Goal: Book appointment/travel/reservation

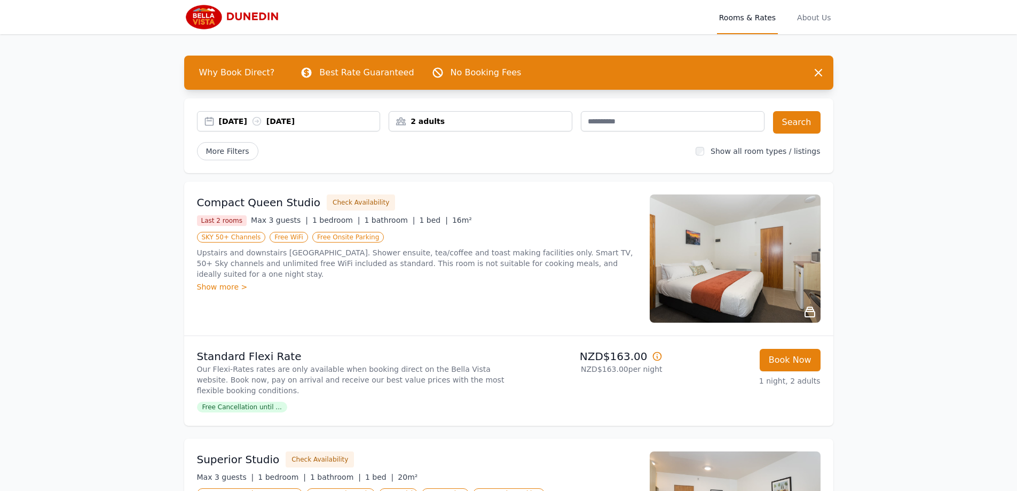
click at [232, 122] on div "[DATE] [DATE]" at bounding box center [299, 121] width 161 height 11
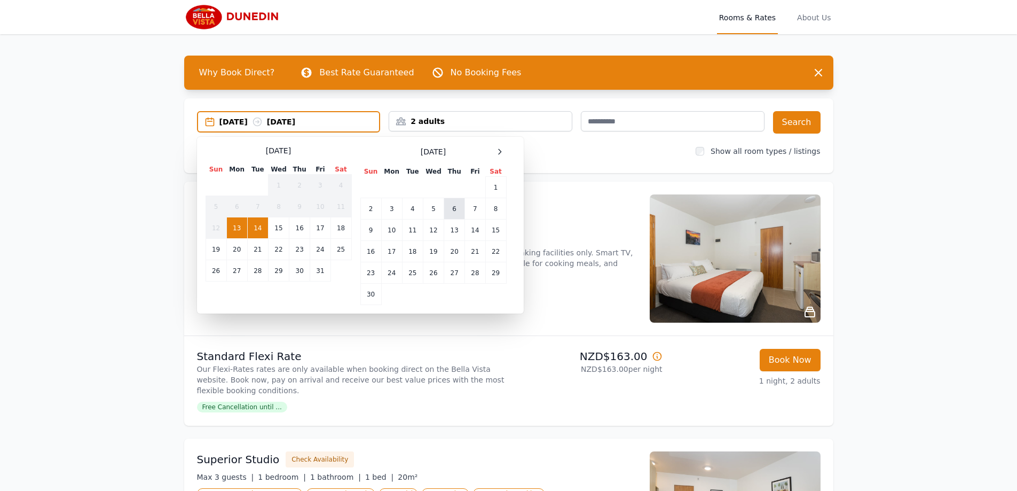
click at [453, 210] on td "6" at bounding box center [454, 208] width 21 height 21
click at [503, 115] on div "2 adults" at bounding box center [481, 121] width 184 height 20
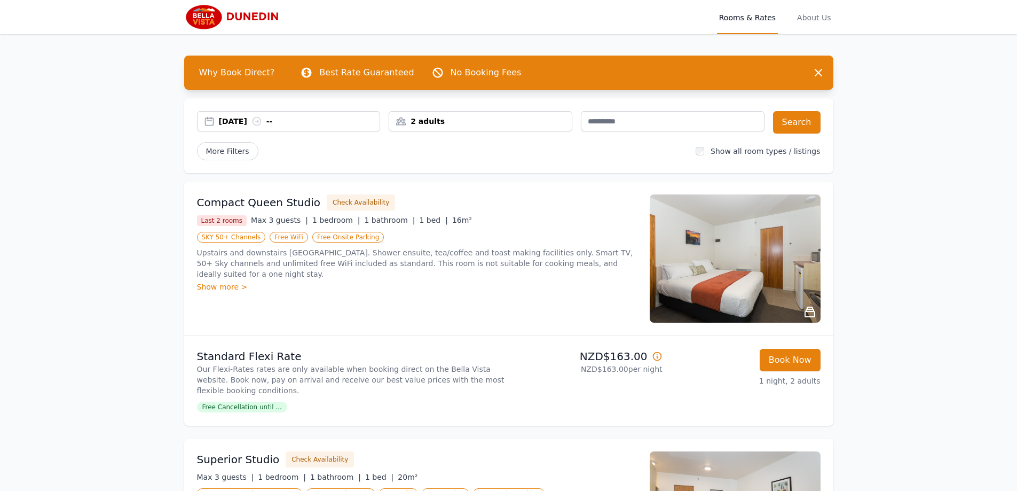
click at [418, 120] on div "2 adults" at bounding box center [480, 121] width 183 height 11
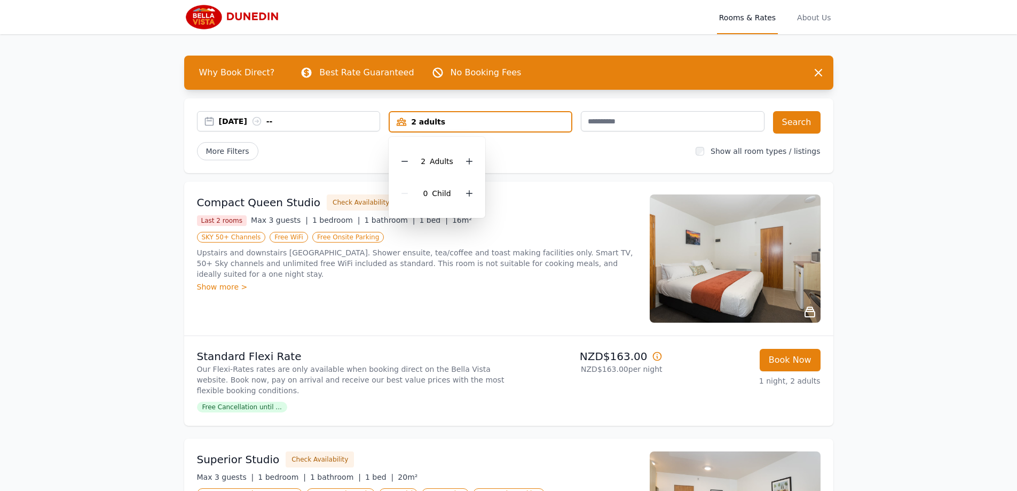
click at [421, 121] on div "2 adults" at bounding box center [481, 121] width 182 height 11
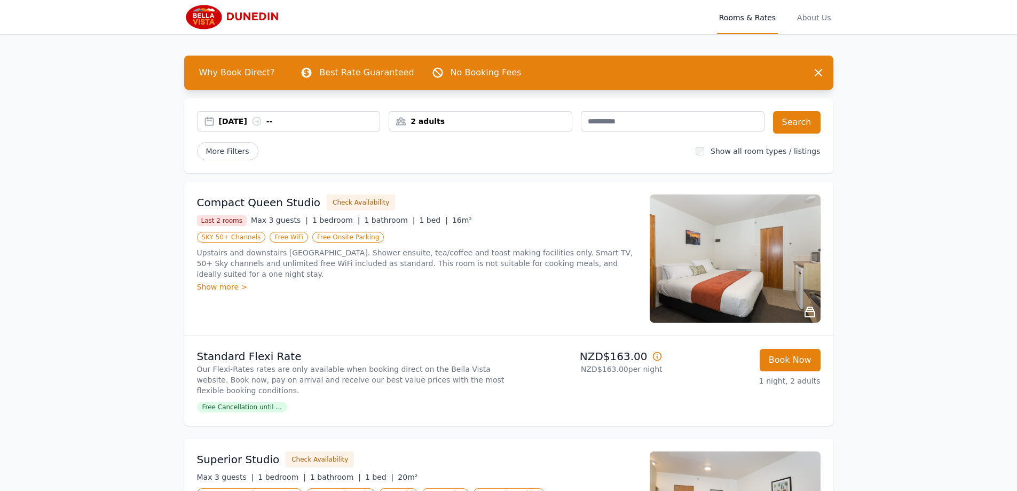
click at [421, 121] on div "2 adults" at bounding box center [480, 121] width 183 height 11
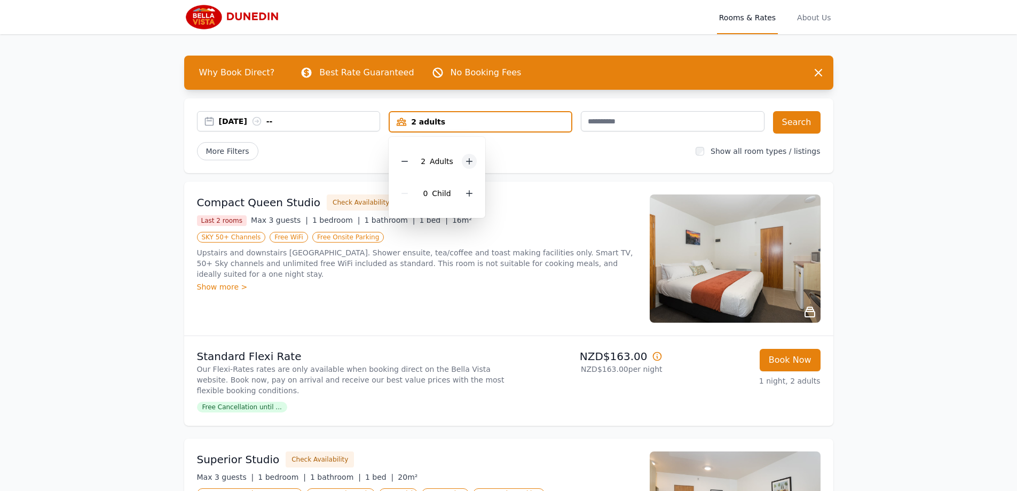
click at [469, 162] on icon at bounding box center [469, 161] width 9 height 9
click at [803, 126] on button "Search" at bounding box center [797, 122] width 48 height 22
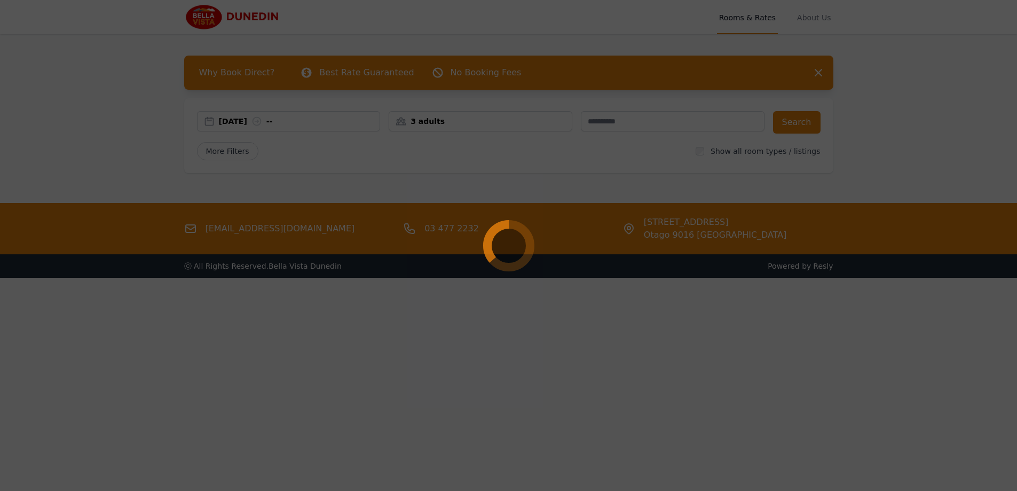
click at [801, 127] on div at bounding box center [508, 245] width 1017 height 491
click at [819, 72] on div at bounding box center [508, 245] width 1017 height 491
click at [877, 108] on div at bounding box center [508, 245] width 1017 height 491
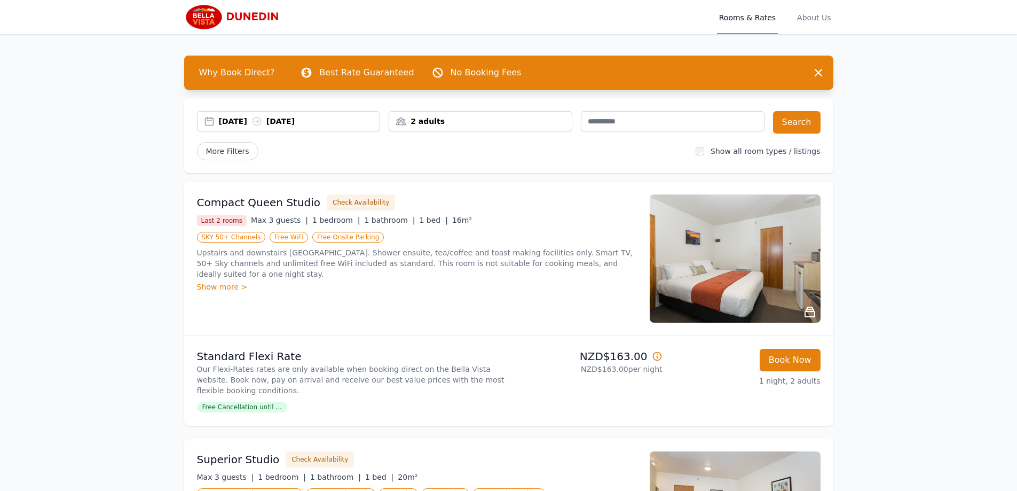
click at [224, 119] on div "[DATE] [DATE]" at bounding box center [299, 121] width 161 height 11
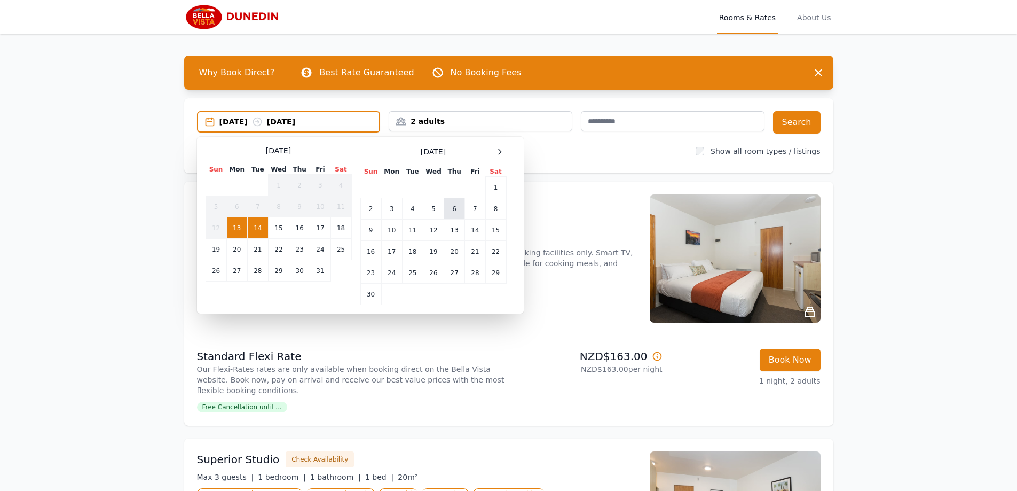
click at [452, 210] on td "6" at bounding box center [454, 208] width 21 height 21
click at [812, 126] on button "Search" at bounding box center [797, 122] width 48 height 22
